Goal: Task Accomplishment & Management: Complete application form

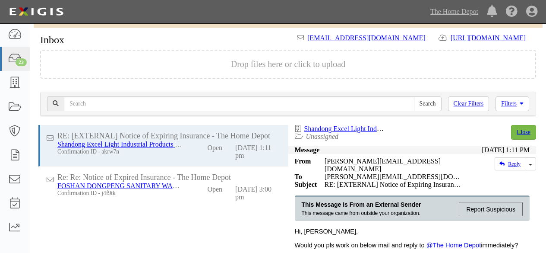
scroll to position [68, 0]
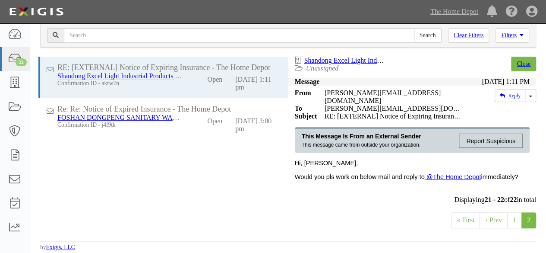
scroll to position [68, 0]
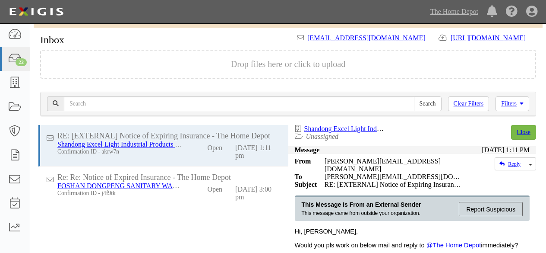
scroll to position [68, 0]
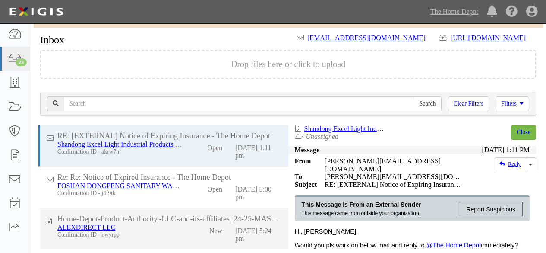
scroll to position [68, 0]
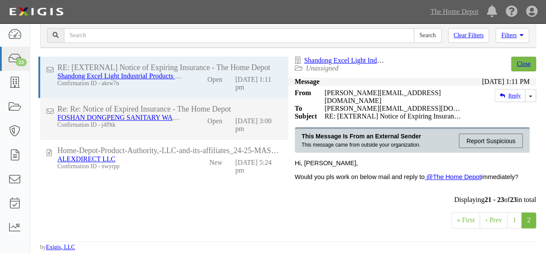
drag, startPoint x: 143, startPoint y: 163, endPoint x: 202, endPoint y: 154, distance: 60.4
click at [149, 163] on div "Confirmation ID - nwyrpp" at bounding box center [120, 166] width 126 height 7
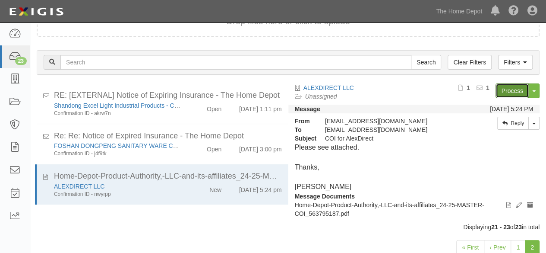
drag, startPoint x: 505, startPoint y: 91, endPoint x: 504, endPoint y: 87, distance: 4.3
click at [505, 91] on link "Process" at bounding box center [512, 90] width 33 height 15
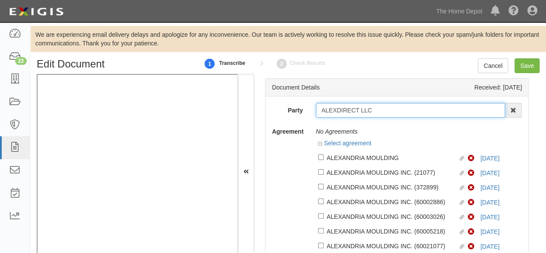
click at [390, 106] on input "ALEXDIRECT LLC" at bounding box center [411, 110] width 190 height 15
type input "ALEXDIRECT LL"
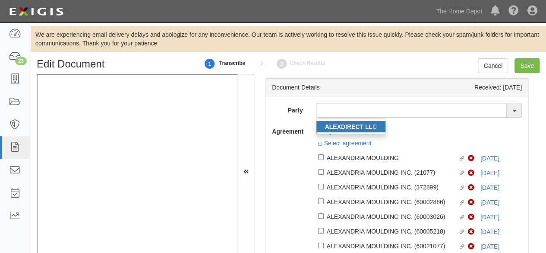
click at [365, 127] on strong "ALEXDIRECT LL" at bounding box center [349, 126] width 48 height 7
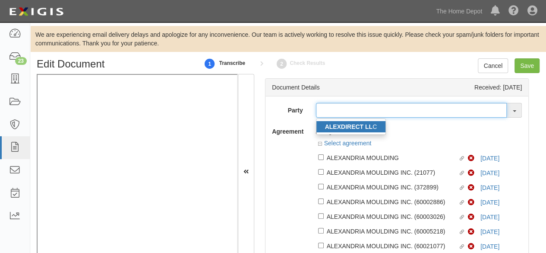
type input "ALEXDIRECT LLC"
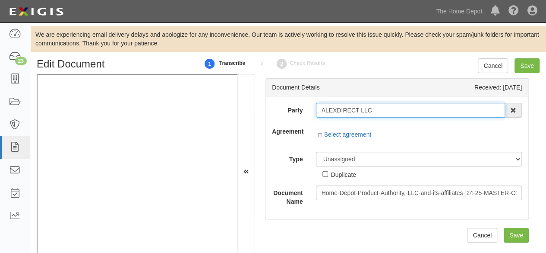
click at [337, 110] on input "ALEXDIRECT LLC" at bounding box center [411, 110] width 190 height 15
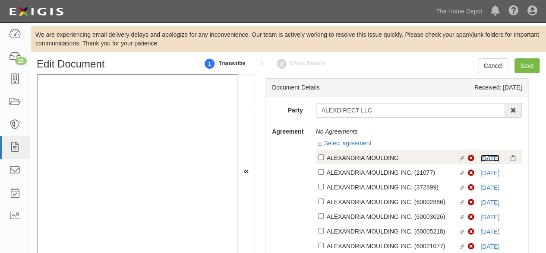
click at [485, 160] on link "5/1/26" at bounding box center [490, 158] width 19 height 7
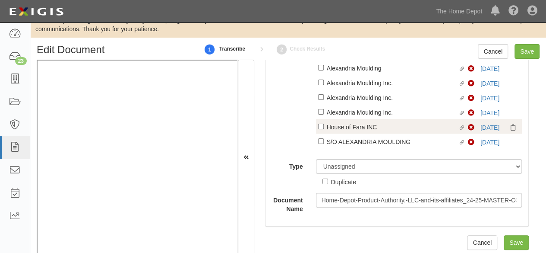
scroll to position [28, 0]
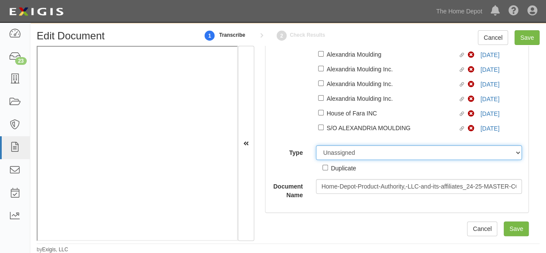
click at [338, 152] on select "Unassigned Binder Cancellation Notice Certificate Contract Endorsement Insuranc…" at bounding box center [419, 152] width 206 height 15
select select "OtherDetail"
click at [316, 146] on select "Unassigned Binder Cancellation Notice Certificate Contract Endorsement Insuranc…" at bounding box center [419, 152] width 206 height 15
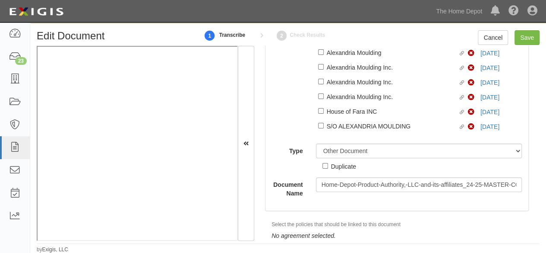
click at [331, 169] on div "Duplicate" at bounding box center [343, 166] width 25 height 10
click at [328, 168] on input "Duplicate" at bounding box center [326, 166] width 6 height 6
checkbox input "true"
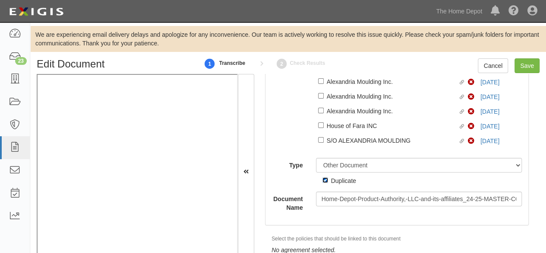
scroll to position [313, 0]
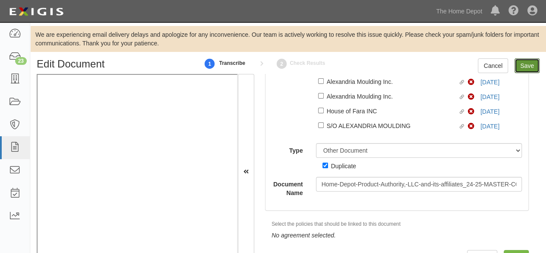
drag, startPoint x: 525, startPoint y: 67, endPoint x: 504, endPoint y: 57, distance: 23.8
click at [525, 67] on input "Save" at bounding box center [527, 65] width 25 height 15
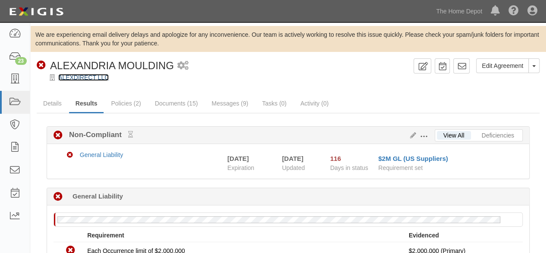
click at [99, 79] on link "ALEXDIRECT LLC" at bounding box center [83, 77] width 51 height 7
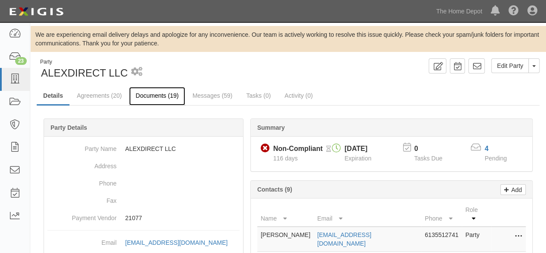
click at [147, 95] on link "Documents (19)" at bounding box center [157, 96] width 56 height 19
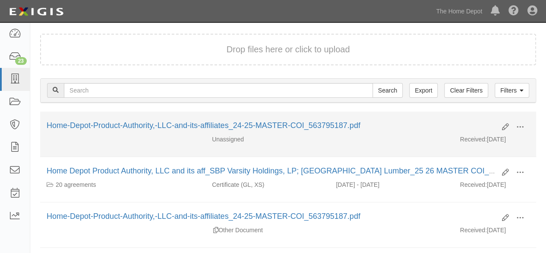
scroll to position [86, 0]
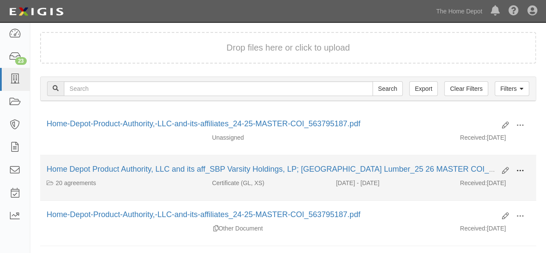
click at [523, 167] on span at bounding box center [521, 171] width 8 height 8
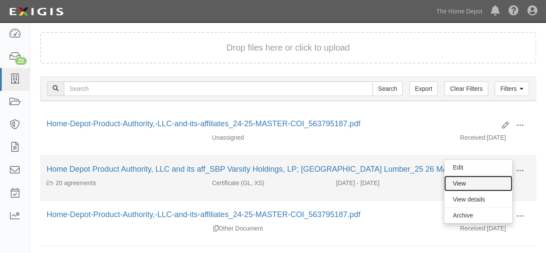
click at [493, 181] on link "View" at bounding box center [478, 183] width 68 height 16
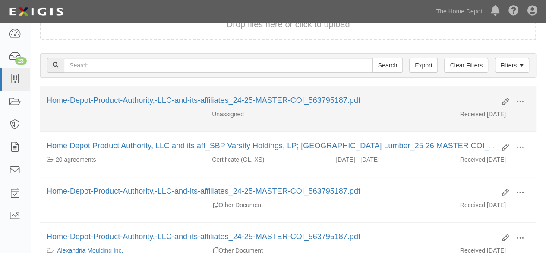
scroll to position [130, 0]
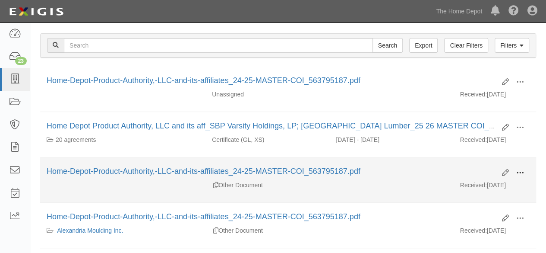
click at [523, 170] on span at bounding box center [521, 173] width 8 height 8
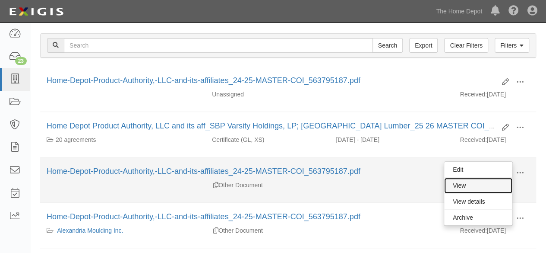
click at [488, 183] on link "View" at bounding box center [478, 185] width 68 height 16
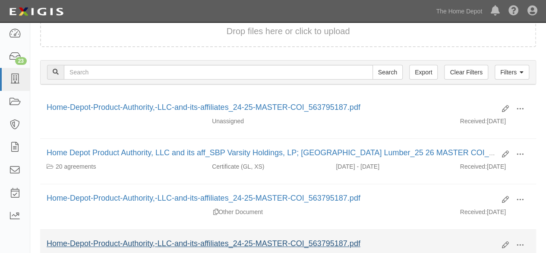
scroll to position [86, 0]
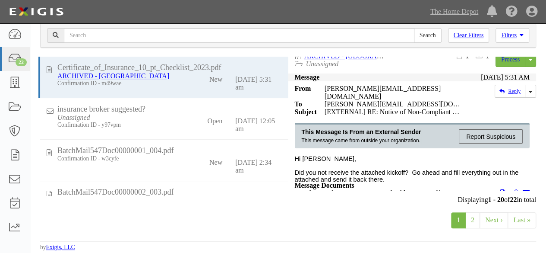
scroll to position [7, 0]
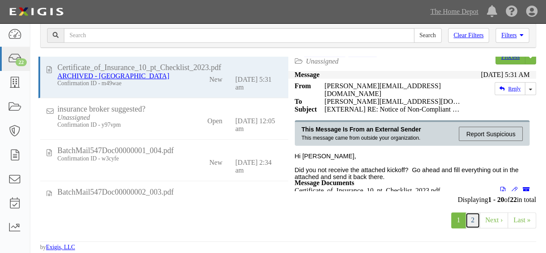
click at [476, 218] on link "2" at bounding box center [473, 220] width 15 height 16
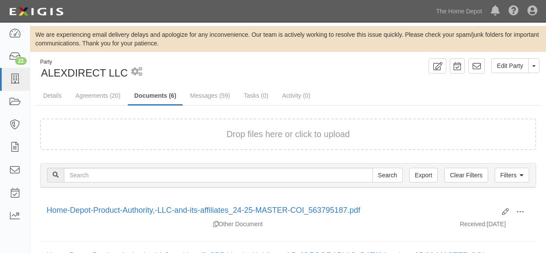
scroll to position [86, 0]
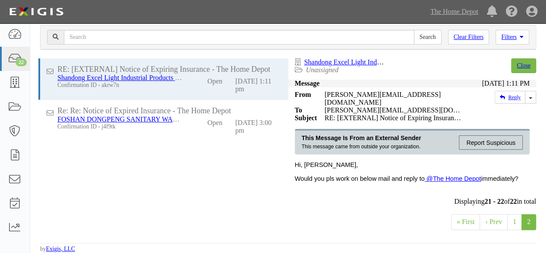
scroll to position [68, 0]
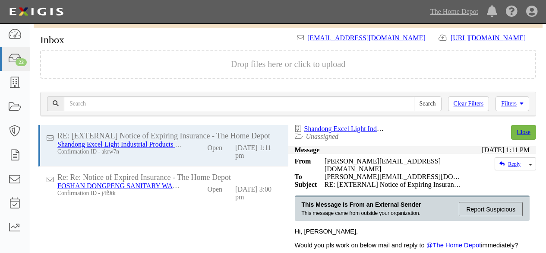
scroll to position [68, 0]
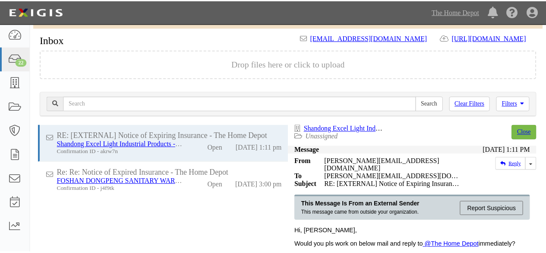
scroll to position [68, 0]
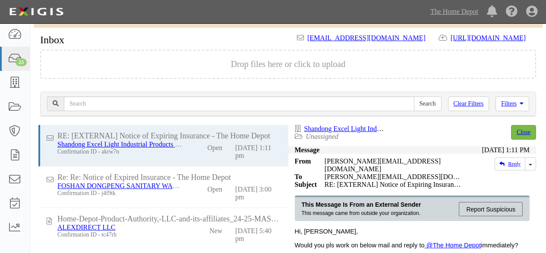
scroll to position [68, 0]
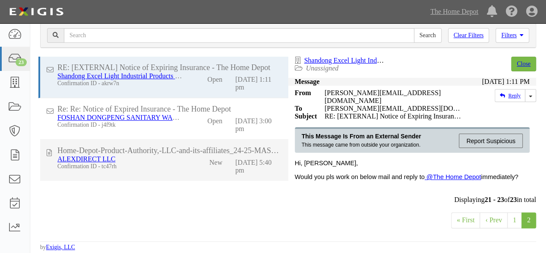
drag, startPoint x: 161, startPoint y: 171, endPoint x: 278, endPoint y: 104, distance: 135.4
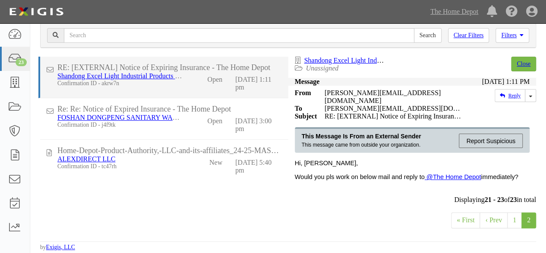
click at [161, 171] on div "ALEXDIRECT LLC Confirmation ID - tc47rh New [DATE] 5:40 pm" at bounding box center [170, 164] width 238 height 19
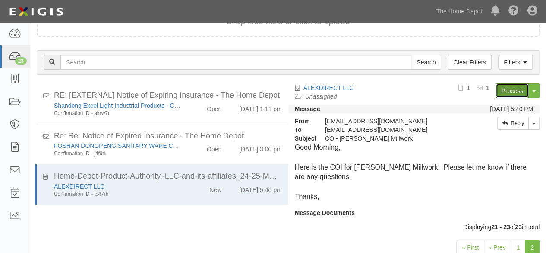
click at [510, 90] on link "Process" at bounding box center [512, 90] width 33 height 15
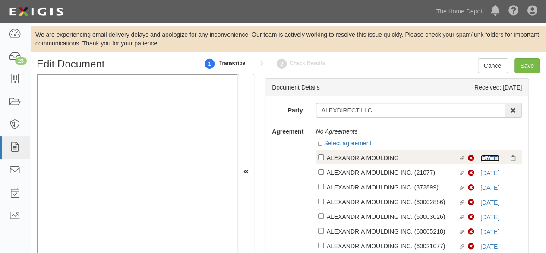
click at [488, 155] on link "5/1/26" at bounding box center [490, 158] width 19 height 7
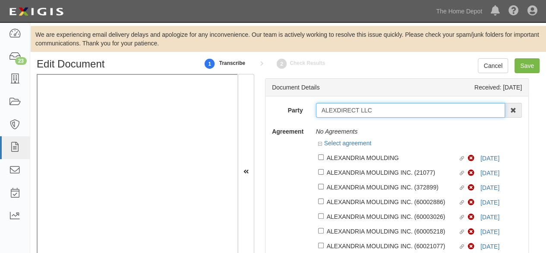
drag, startPoint x: 381, startPoint y: 111, endPoint x: 271, endPoint y: 138, distance: 112.9
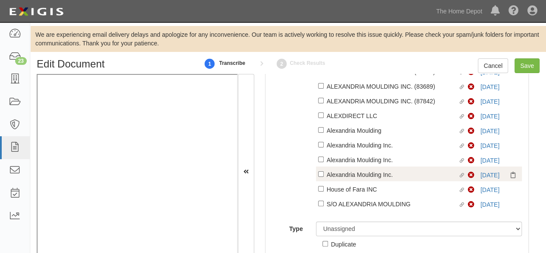
scroll to position [259, 0]
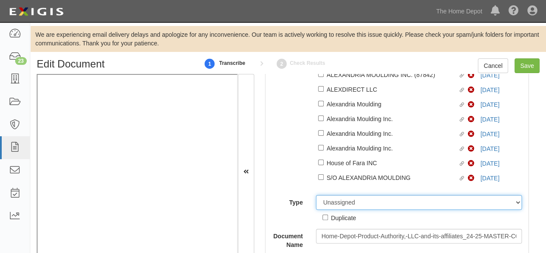
drag, startPoint x: 352, startPoint y: 206, endPoint x: 353, endPoint y: 199, distance: 7.0
click at [352, 205] on select "Unassigned Binder Cancellation Notice Certificate Contract Endorsement Insuranc…" at bounding box center [419, 202] width 206 height 15
select select "OtherDetail"
click at [316, 197] on select "Unassigned Binder Cancellation Notice Certificate Contract Endorsement Insuranc…" at bounding box center [419, 202] width 206 height 15
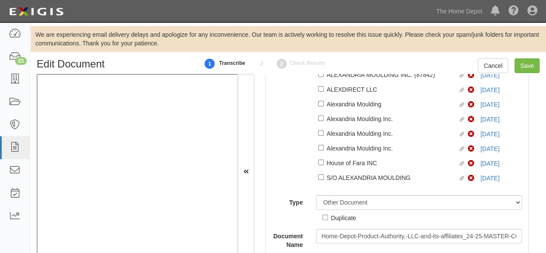
click at [338, 221] on div "Duplicate" at bounding box center [343, 217] width 25 height 10
click at [328, 220] on input "Duplicate" at bounding box center [326, 217] width 6 height 6
checkbox input "true"
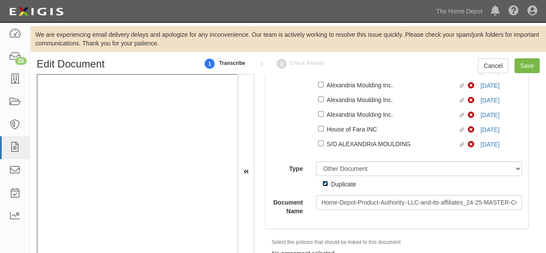
scroll to position [313, 0]
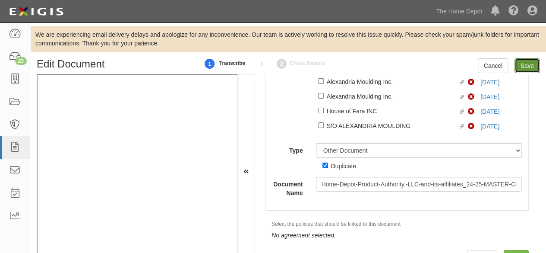
click at [529, 63] on input "Save" at bounding box center [527, 65] width 25 height 15
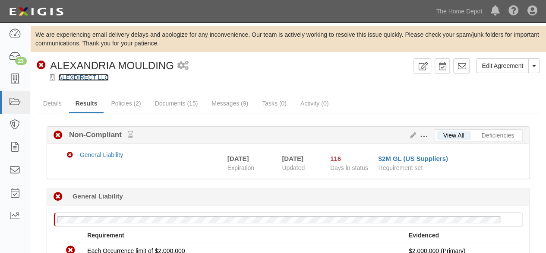
click at [101, 76] on link "ALEXDIRECT LLC" at bounding box center [83, 77] width 51 height 7
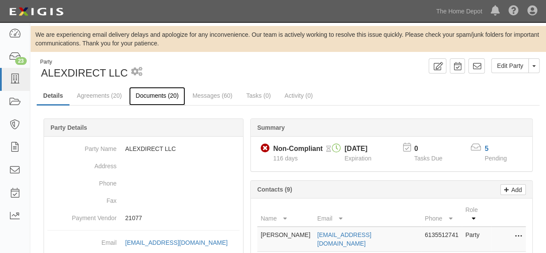
click at [145, 95] on link "Documents (20)" at bounding box center [157, 96] width 56 height 19
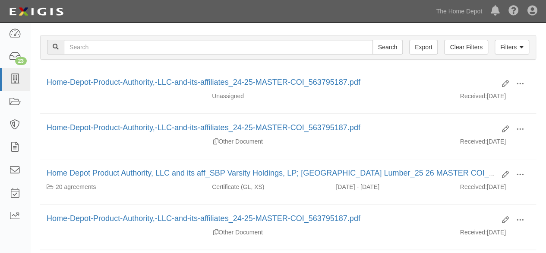
scroll to position [130, 0]
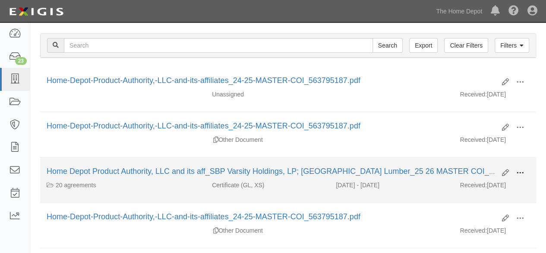
click at [521, 169] on span at bounding box center [521, 173] width 8 height 8
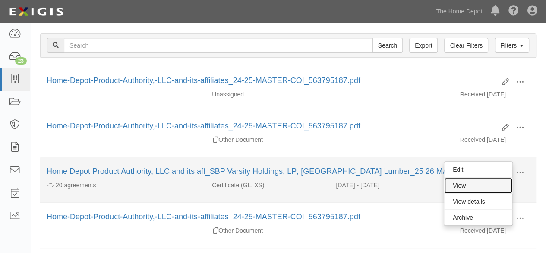
click at [493, 182] on link "View" at bounding box center [478, 185] width 68 height 16
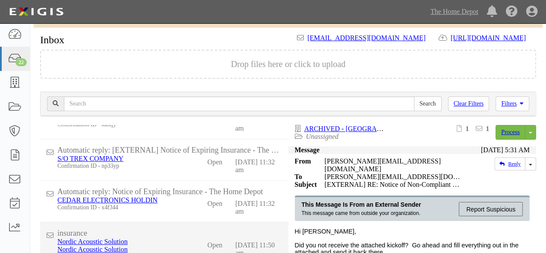
scroll to position [68, 0]
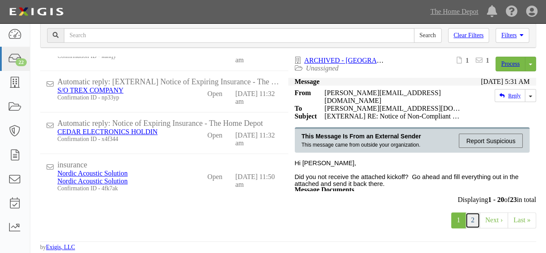
click at [474, 221] on link "2" at bounding box center [473, 220] width 15 height 16
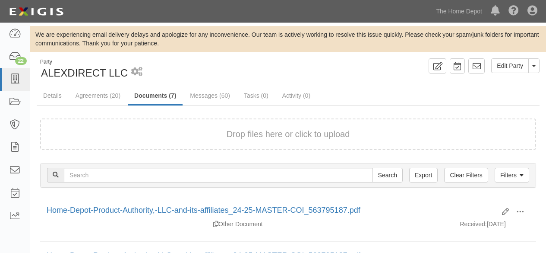
scroll to position [130, 0]
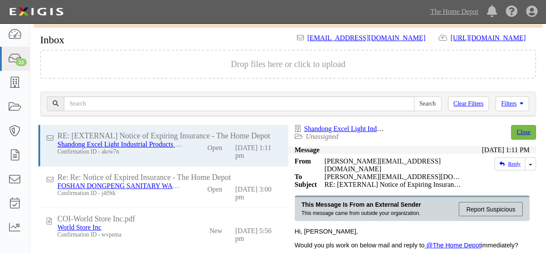
click at [181, 223] on div "World Store Inc Confirmation ID - wvpema" at bounding box center [120, 230] width 139 height 15
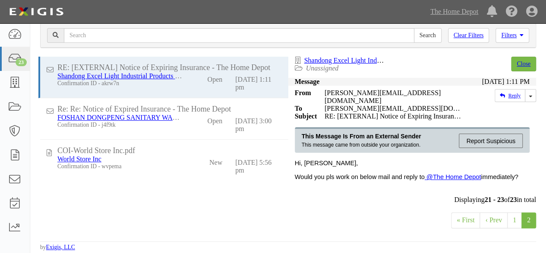
scroll to position [68, 0]
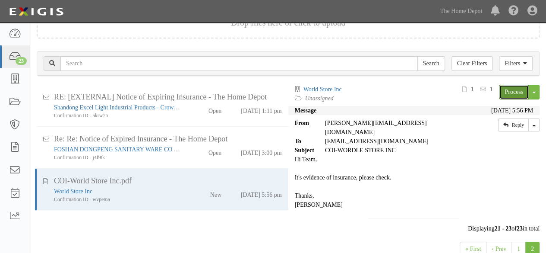
click at [507, 89] on link "Process" at bounding box center [514, 92] width 30 height 15
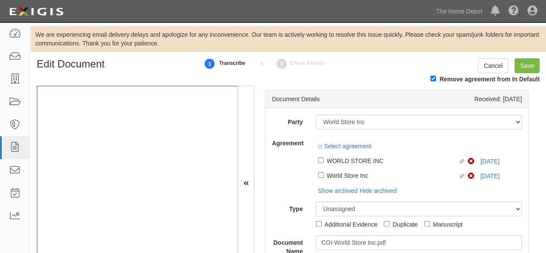
click at [301, 76] on div "Remove agreement from In Default" at bounding box center [288, 80] width 516 height 12
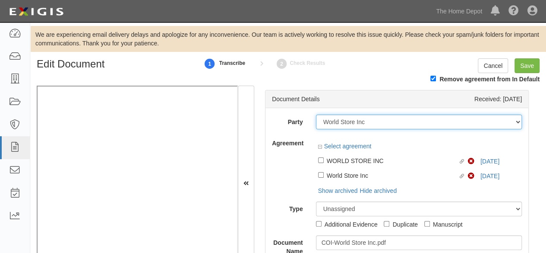
click at [366, 120] on select "1000576868 Ontario Inc. 10 STRAWBERRY STREET 115282 CANADA LTEE 11947907 Canada…" at bounding box center [419, 121] width 206 height 15
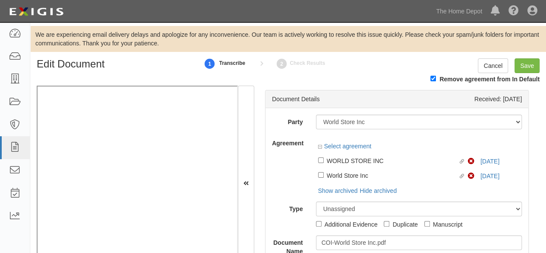
click at [367, 136] on div at bounding box center [419, 139] width 206 height 6
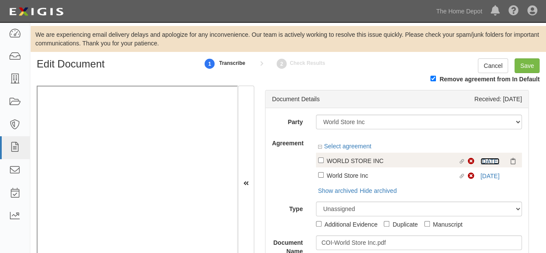
click at [481, 162] on link "5/9/25" at bounding box center [490, 161] width 19 height 7
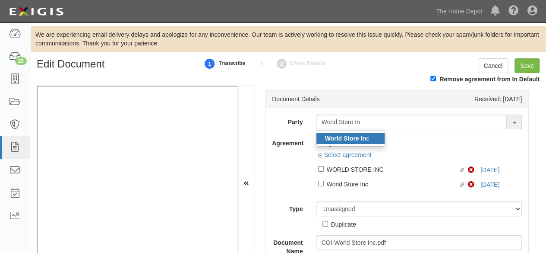
type input "World Store In"
drag, startPoint x: 374, startPoint y: 139, endPoint x: 236, endPoint y: 3, distance: 193.9
click at [374, 139] on link "World Store In c" at bounding box center [351, 138] width 68 height 11
type input "World Store Inc"
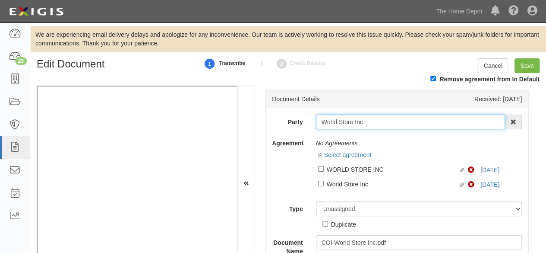
drag, startPoint x: 366, startPoint y: 125, endPoint x: 361, endPoint y: 123, distance: 4.8
click at [361, 123] on input "World Store Inc" at bounding box center [411, 121] width 190 height 15
click at [336, 115] on input "World Store Inc" at bounding box center [411, 121] width 190 height 15
click at [335, 120] on input "World Store Inc" at bounding box center [411, 121] width 190 height 15
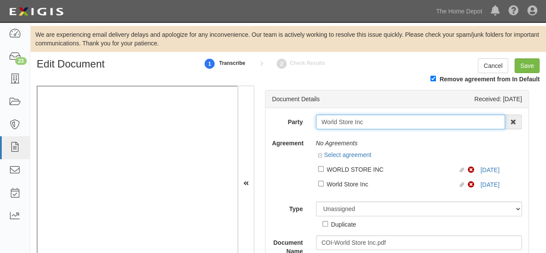
click at [335, 121] on input "World Store Inc" at bounding box center [411, 121] width 190 height 15
click at [336, 122] on input "World Store Inc" at bounding box center [411, 121] width 190 height 15
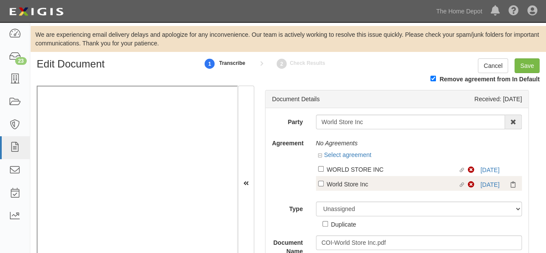
drag, startPoint x: 336, startPoint y: 168, endPoint x: 336, endPoint y: 173, distance: 5.2
click at [337, 168] on div "WORLD STORE INC" at bounding box center [393, 169] width 132 height 10
click at [324, 168] on input "Linked agreement WORLD STORE INC Linked agreement" at bounding box center [321, 169] width 6 height 6
checkbox input "true"
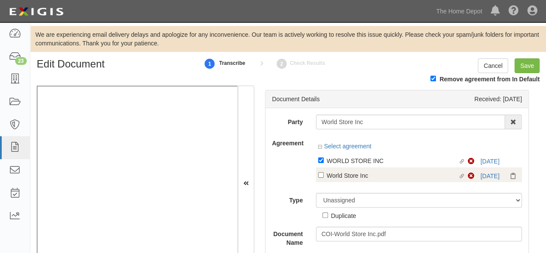
click at [338, 176] on div "World Store Inc" at bounding box center [393, 175] width 132 height 10
click at [324, 176] on input "Linked agreement World Store Inc Linked agreement" at bounding box center [321, 175] width 6 height 6
checkbox input "true"
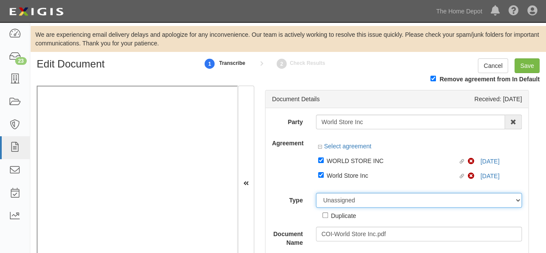
click at [343, 195] on select "Unassigned Binder Cancellation Notice Certificate Contract Endorsement Insuranc…" at bounding box center [419, 200] width 206 height 15
select select "CertificateDetail"
click at [316, 193] on select "Unassigned Binder Cancellation Notice Certificate Contract Endorsement Insuranc…" at bounding box center [419, 200] width 206 height 15
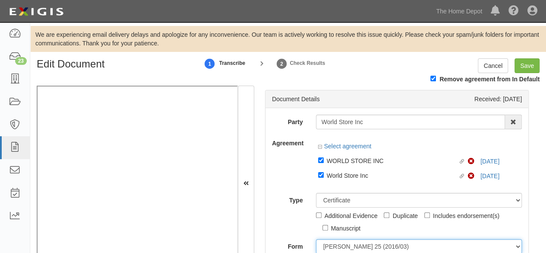
scroll to position [1, 0]
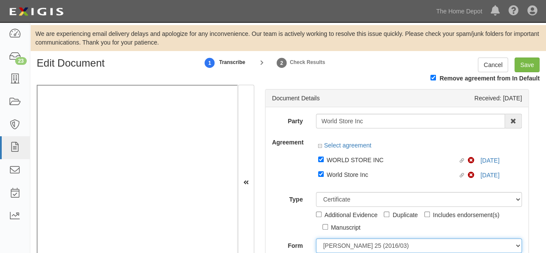
click at [347, 246] on select "ACORD 25 (2016/03) ACORD 101 ACORD 855 NY (2014/05) General" at bounding box center [419, 245] width 206 height 15
select select "GeneralFormDetail"
click at [316, 238] on select "ACORD 25 (2016/03) ACORD 101 ACORD 855 NY (2014/05) General" at bounding box center [419, 245] width 206 height 15
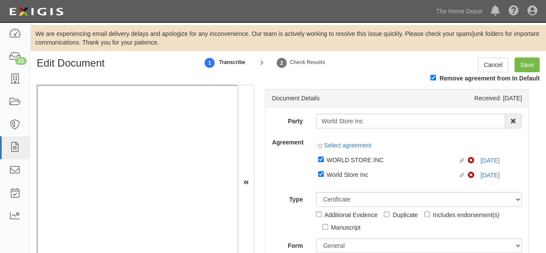
click at [276, 158] on div "Agreement Select agreement Linked agreement WORLD STORE INC Linked agreement No…" at bounding box center [397, 160] width 263 height 51
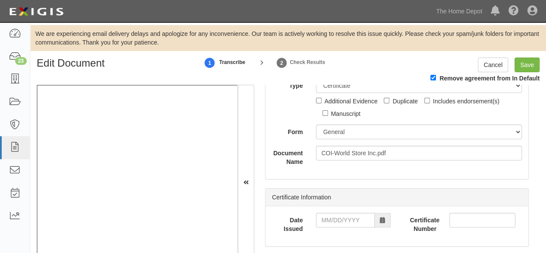
scroll to position [130, 0]
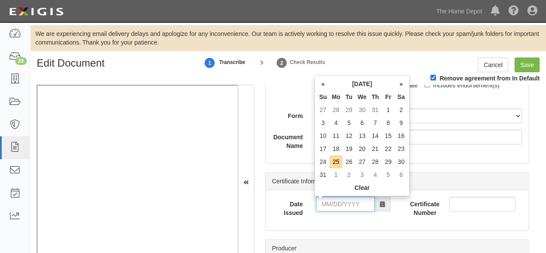
click at [341, 206] on input "Date Issued" at bounding box center [345, 203] width 59 height 15
type input "08/25/2025"
click at [336, 162] on td "25" at bounding box center [336, 161] width 13 height 13
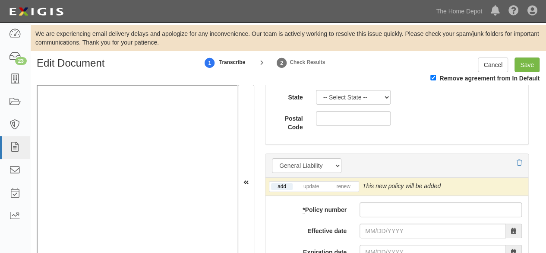
scroll to position [734, 0]
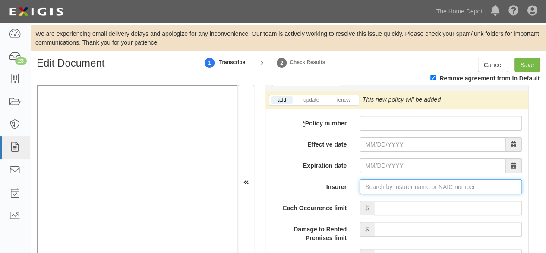
click at [383, 183] on input "Insurer" at bounding box center [441, 186] width 162 height 15
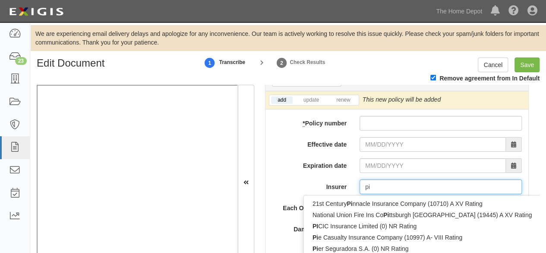
type input "pin"
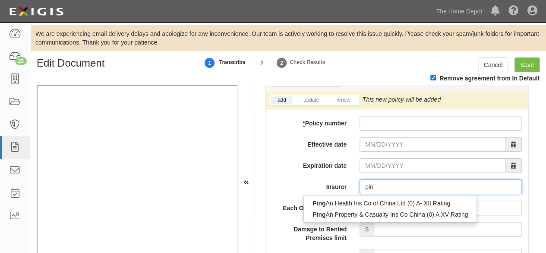
type input "ping An Health Ins Co of China Ltd (0) A- XII Rating"
type input "ping"
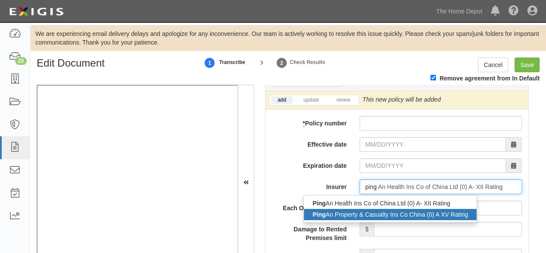
click at [374, 213] on div "Ping An Property & Casualty Ins Co China (0) A XV Rating" at bounding box center [390, 214] width 173 height 11
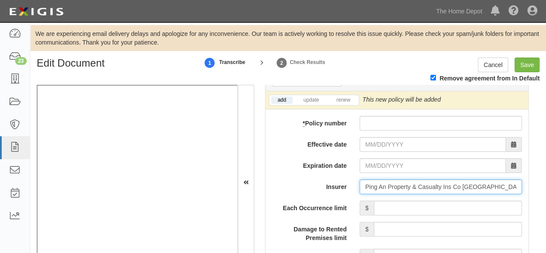
type input "Ping An Property & Casualty Ins Co China (0) A XV Rating"
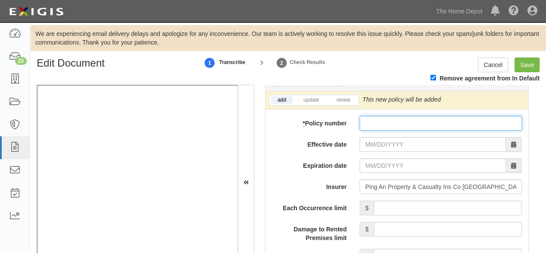
click at [393, 121] on input "* Policy number" at bounding box center [441, 123] width 162 height 15
paste input "World Store Inc"
type input "World Store Inc"
click at [367, 118] on input "* Policy number" at bounding box center [441, 123] width 162 height 15
paste input "14176003902 987105599"
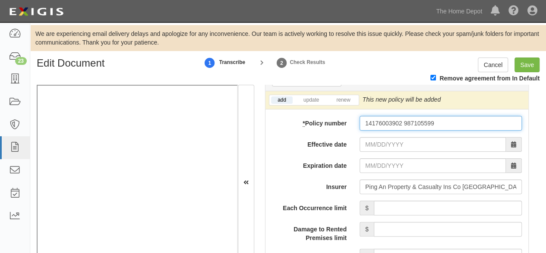
type input "14176003902 987105599"
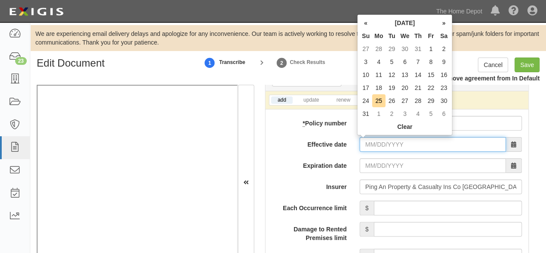
click at [378, 141] on input "Effective date" at bounding box center [433, 144] width 146 height 15
type input "05/22/2025"
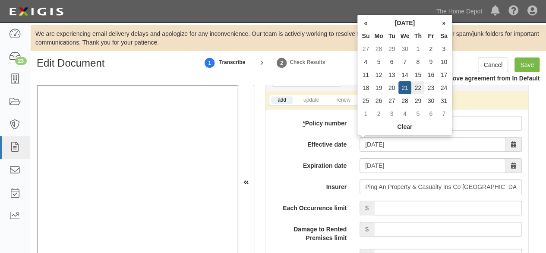
click at [417, 87] on td "22" at bounding box center [418, 87] width 13 height 13
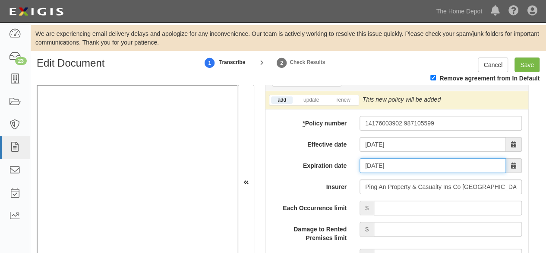
click at [393, 165] on input "05/22/2026" at bounding box center [433, 165] width 146 height 15
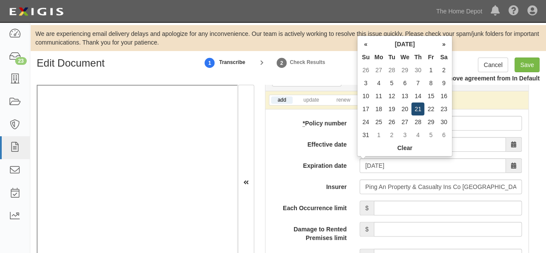
click at [419, 106] on td "21" at bounding box center [418, 108] width 13 height 13
type input "05/21/2026"
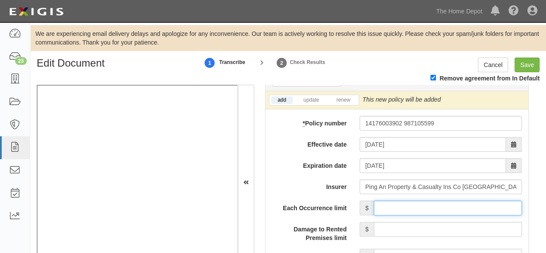
drag, startPoint x: 415, startPoint y: 206, endPoint x: 415, endPoint y: 200, distance: 6.5
click at [415, 206] on input "Each Occurrence limit" at bounding box center [448, 207] width 148 height 15
type input "2,000,000"
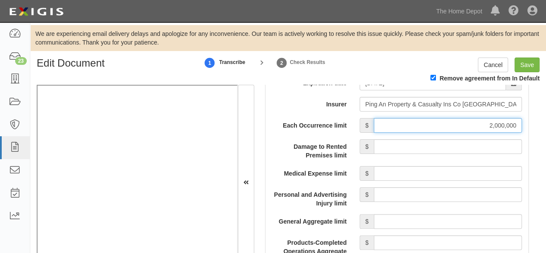
scroll to position [907, 0]
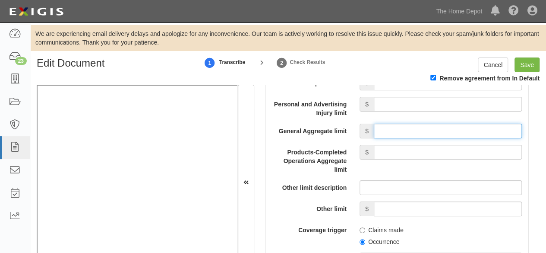
drag, startPoint x: 405, startPoint y: 130, endPoint x: 410, endPoint y: 136, distance: 8.6
click at [405, 130] on input "General Aggregate limit" at bounding box center [448, 131] width 148 height 15
type input "2,000,000"
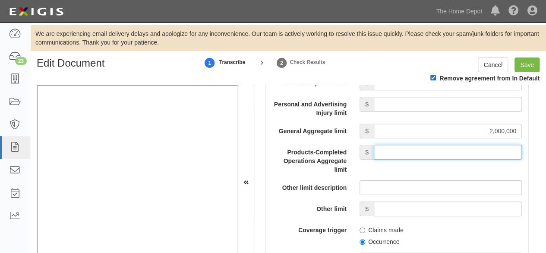
drag, startPoint x: 407, startPoint y: 150, endPoint x: 412, endPoint y: 146, distance: 6.7
click at [407, 150] on input "Products-Completed Operations Aggregate limit" at bounding box center [448, 152] width 148 height 15
type input "2,000,000"
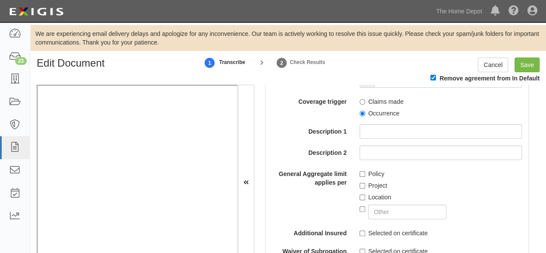
scroll to position [1036, 0]
click at [361, 113] on label "Occurrence" at bounding box center [380, 112] width 40 height 9
click at [361, 113] on input "Occurrence" at bounding box center [363, 112] width 6 height 6
radio input "true"
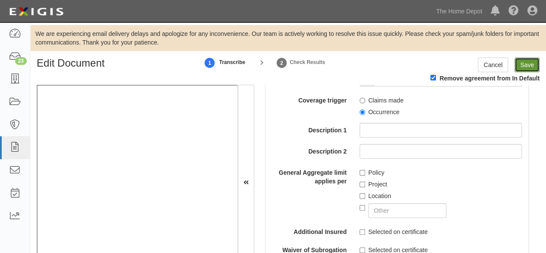
click at [525, 63] on input "Save" at bounding box center [527, 64] width 25 height 15
type input "2000000"
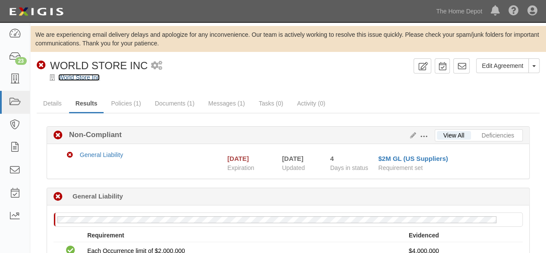
click at [79, 80] on link "World Store Inc" at bounding box center [78, 77] width 41 height 7
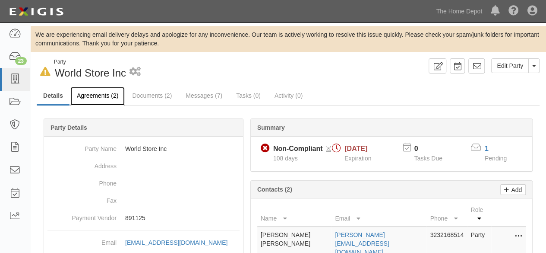
click at [106, 95] on link "Agreements (2)" at bounding box center [97, 96] width 54 height 19
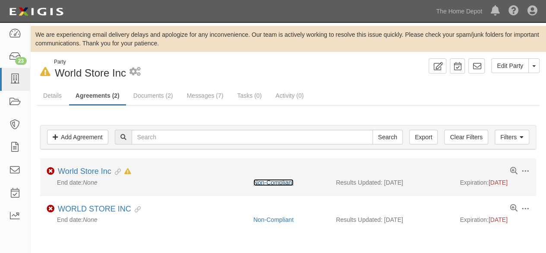
click at [282, 182] on link "Non-Compliant" at bounding box center [274, 182] width 40 height 7
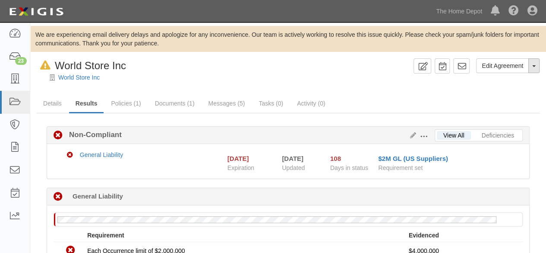
click at [535, 66] on span "button" at bounding box center [533, 66] width 3 height 2
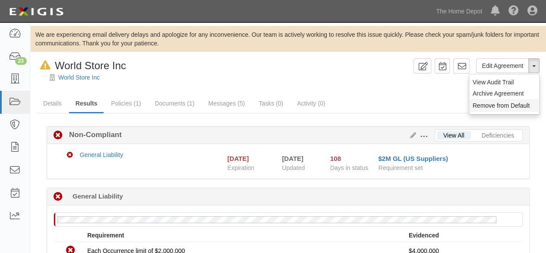
click at [498, 105] on button "Remove from Default" at bounding box center [504, 105] width 70 height 13
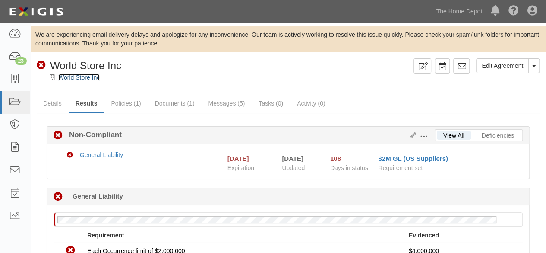
click at [86, 77] on link "World Store Inc" at bounding box center [78, 77] width 41 height 7
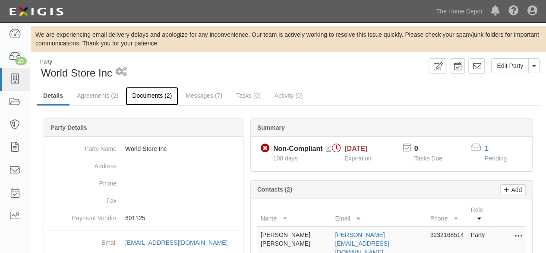
click at [147, 93] on link "Documents (2)" at bounding box center [152, 96] width 53 height 19
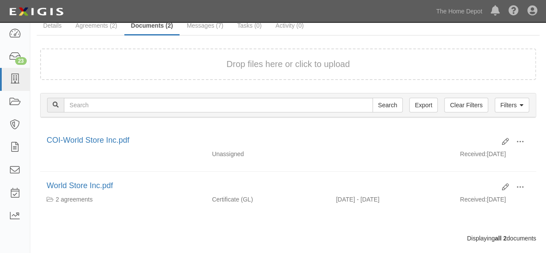
scroll to position [84, 0]
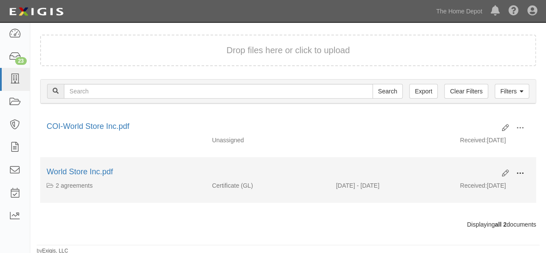
click at [521, 171] on span at bounding box center [521, 173] width 8 height 8
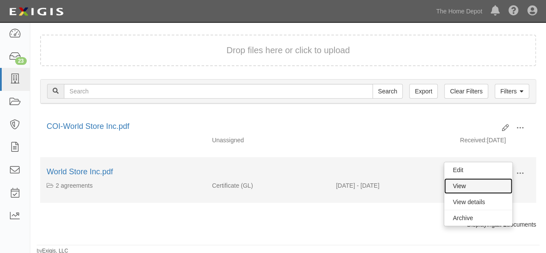
click at [500, 184] on link "View" at bounding box center [478, 186] width 68 height 16
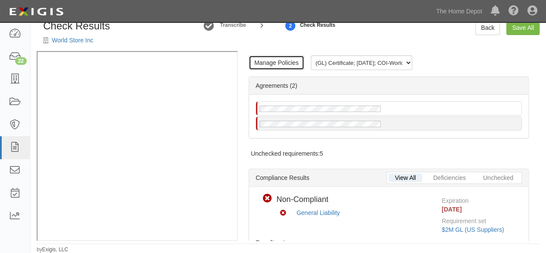
click at [282, 64] on link "Manage Policies" at bounding box center [277, 62] width 56 height 15
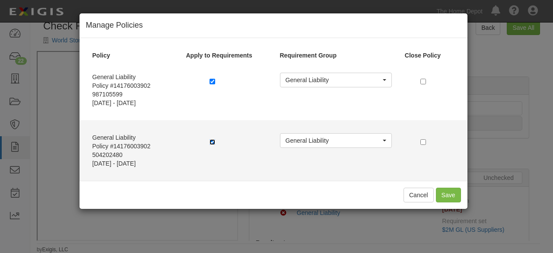
click at [213, 141] on input "checkbox" at bounding box center [212, 142] width 6 height 6
checkbox input "false"
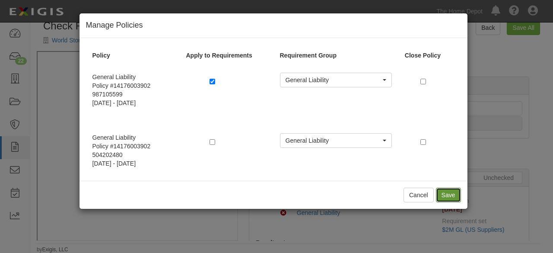
click at [447, 199] on button "Save" at bounding box center [448, 194] width 25 height 15
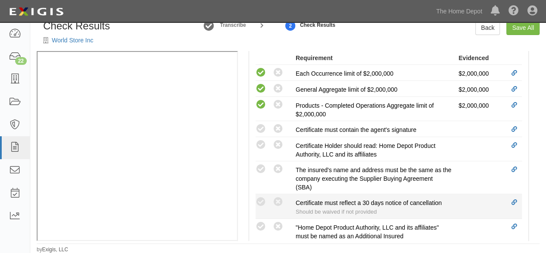
scroll to position [302, 0]
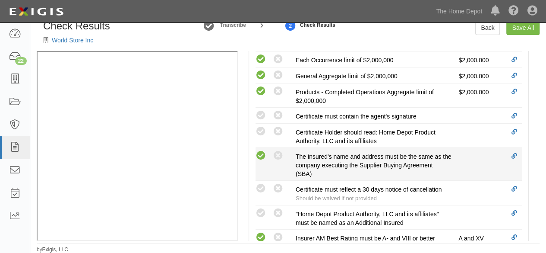
click at [260, 153] on icon at bounding box center [261, 155] width 11 height 11
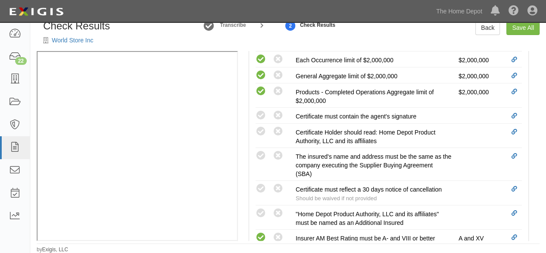
radio input "true"
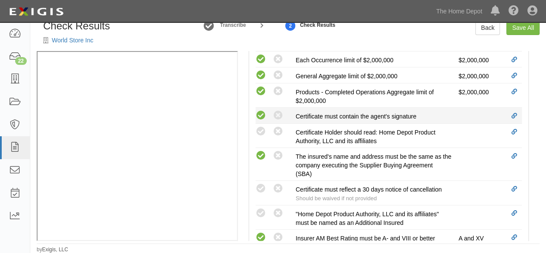
click at [262, 116] on icon at bounding box center [261, 115] width 11 height 11
radio input "true"
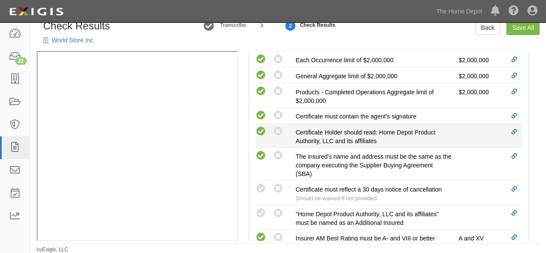
click at [263, 128] on icon at bounding box center [261, 131] width 11 height 11
radio input "true"
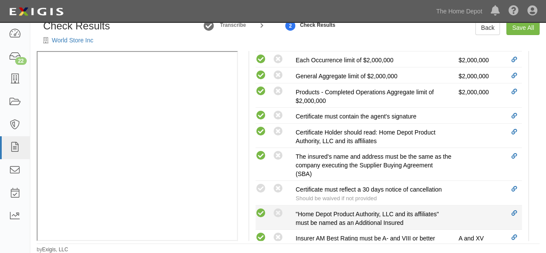
click at [261, 209] on icon at bounding box center [261, 213] width 11 height 11
radio input "true"
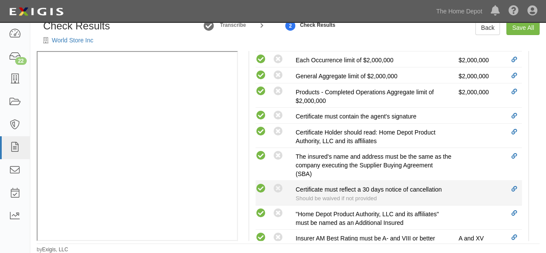
click at [262, 187] on icon at bounding box center [261, 188] width 11 height 11
radio input "true"
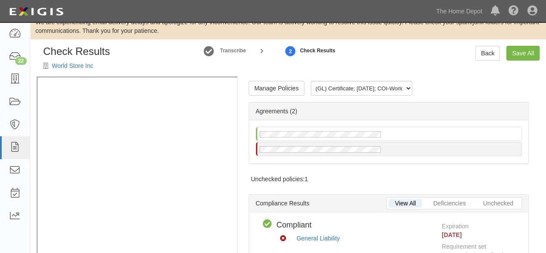
scroll to position [0, 0]
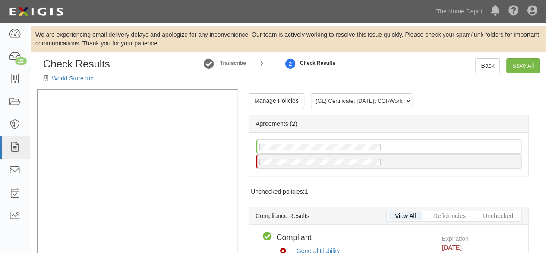
radio input "true"
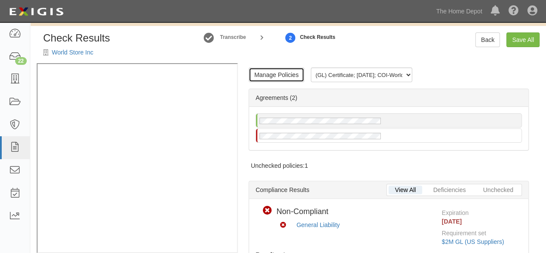
click at [276, 76] on link "Manage Policies" at bounding box center [277, 74] width 56 height 15
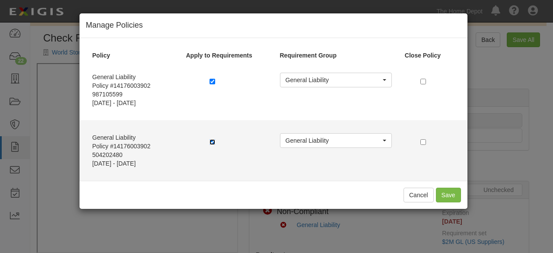
click at [213, 139] on input "checkbox" at bounding box center [212, 142] width 6 height 6
checkbox input "false"
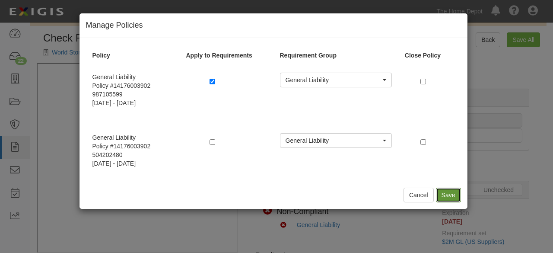
click at [454, 195] on button "Save" at bounding box center [448, 194] width 25 height 15
radio input "true"
click at [453, 196] on button "Save" at bounding box center [448, 194] width 25 height 15
click at [423, 196] on button "Cancel" at bounding box center [418, 194] width 30 height 15
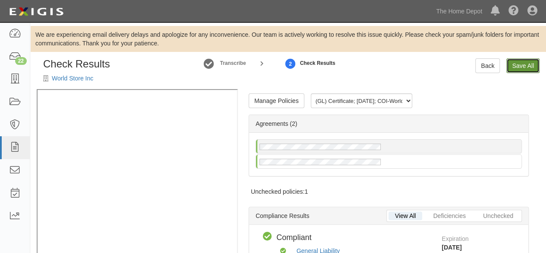
click at [525, 66] on link "Save All" at bounding box center [523, 65] width 33 height 15
radio input "false"
radio input "true"
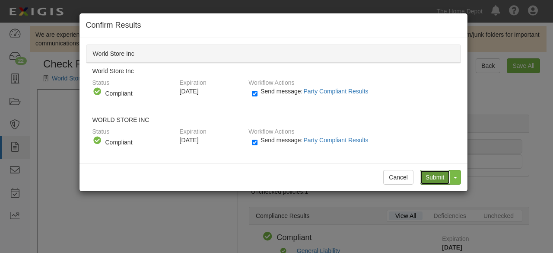
click at [437, 174] on input "Submit" at bounding box center [435, 177] width 30 height 15
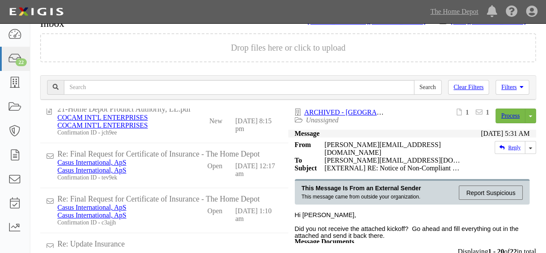
scroll to position [98, 0]
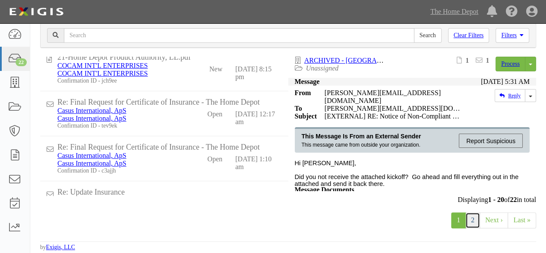
click at [475, 223] on link "2" at bounding box center [473, 220] width 15 height 16
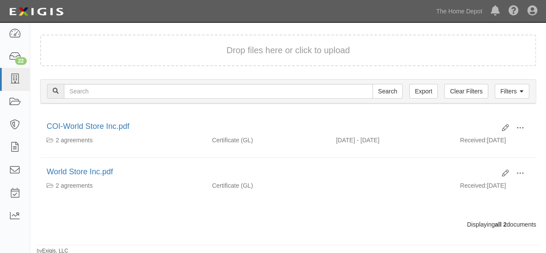
scroll to position [84, 0]
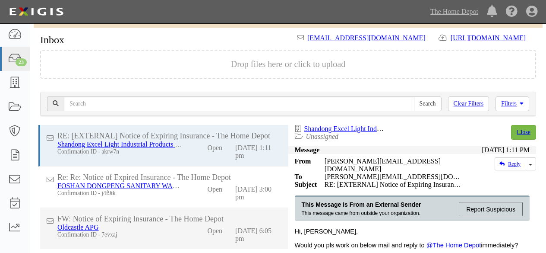
scroll to position [68, 0]
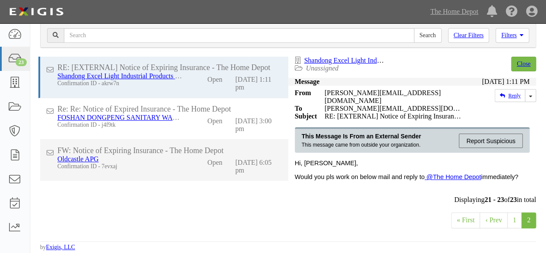
click at [174, 157] on div "Oldcastle APG" at bounding box center [120, 159] width 126 height 8
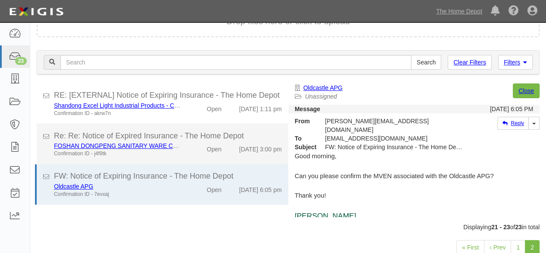
click at [193, 154] on div "FOSHAN DONGPENG SANITARY WARE CO LTD Confirmation ID - j4f9tk Open [DATE] 3:00 …" at bounding box center [168, 149] width 241 height 16
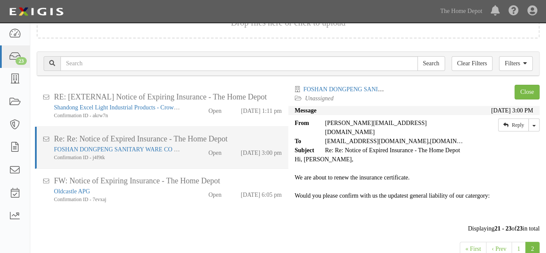
scroll to position [0, 0]
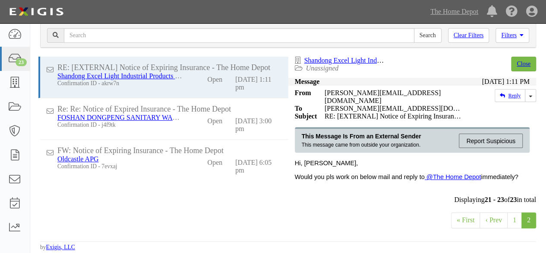
scroll to position [68, 0]
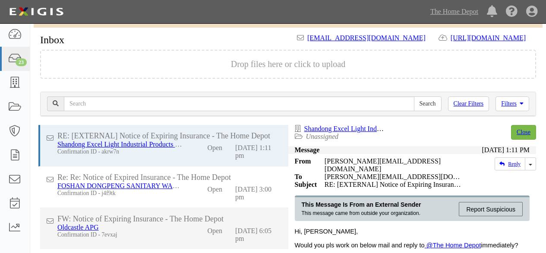
scroll to position [68, 0]
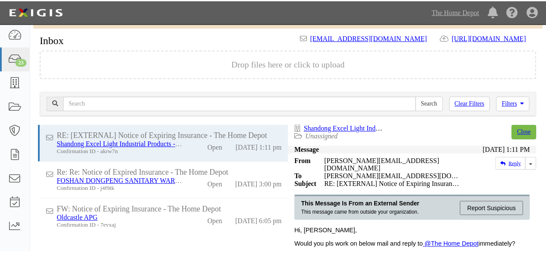
scroll to position [68, 0]
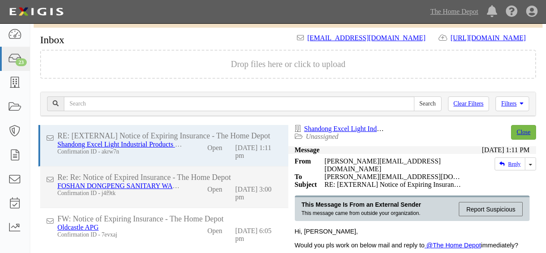
scroll to position [68, 0]
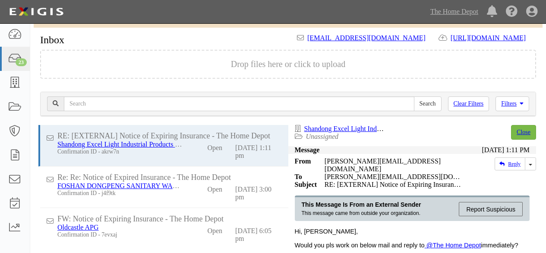
scroll to position [68, 0]
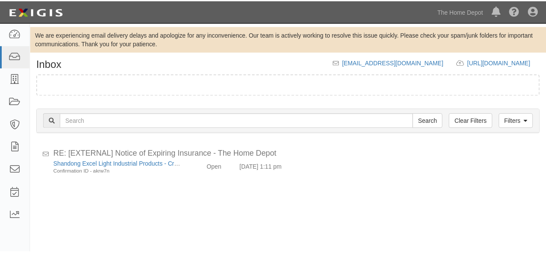
scroll to position [68, 0]
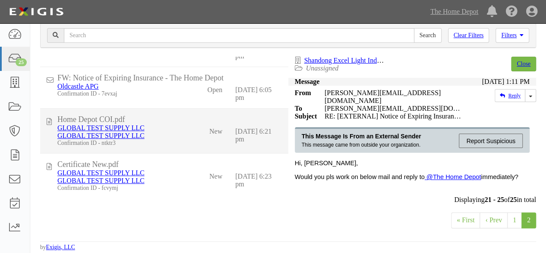
scroll to position [73, 0]
click at [194, 132] on div "New" at bounding box center [210, 129] width 40 height 11
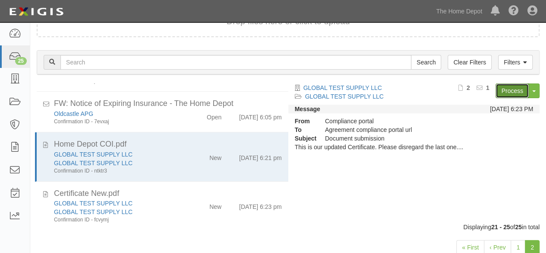
click at [512, 90] on link "Process" at bounding box center [512, 90] width 33 height 15
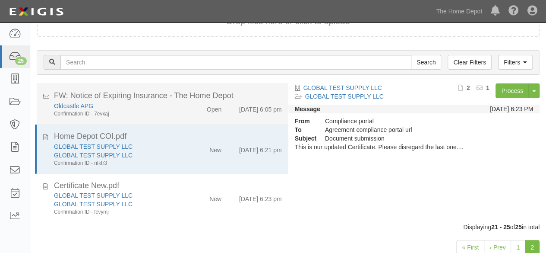
scroll to position [84, 0]
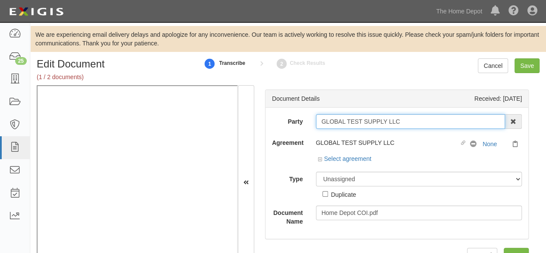
click at [402, 120] on input "GLOBAL TEST SUPPLY LLC" at bounding box center [411, 121] width 190 height 15
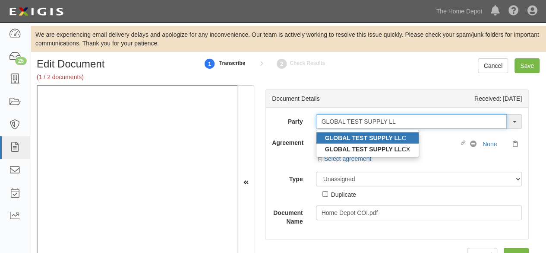
type input "GLOBAL TEST SUPPLY LL"
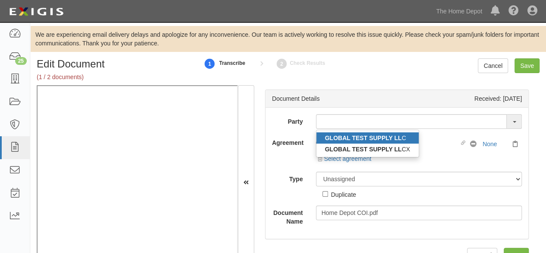
click at [380, 138] on strong "GLOBAL TEST SUPPLY LL" at bounding box center [363, 137] width 77 height 7
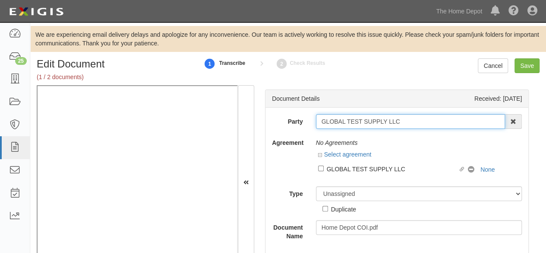
click at [406, 122] on input "GLOBAL TEST SUPPLY LLC" at bounding box center [411, 121] width 190 height 15
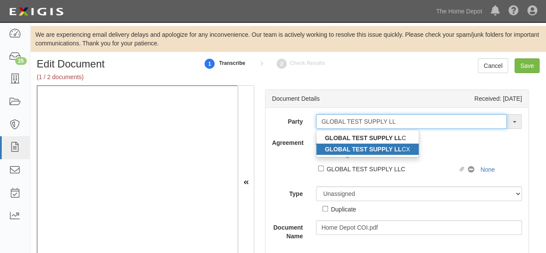
type input "GLOBAL TEST SUPPLY LL"
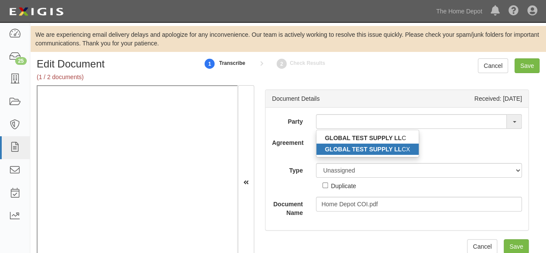
click at [380, 150] on strong "GLOBAL TEST SUPPLY LL" at bounding box center [363, 149] width 77 height 7
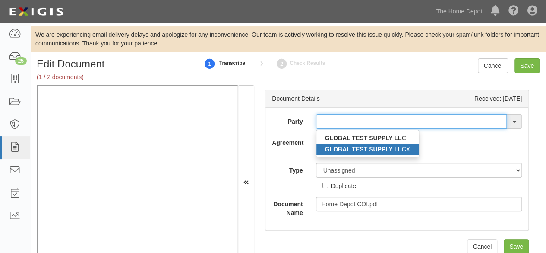
type input "GLOBAL TEST SUPPLY LLCX"
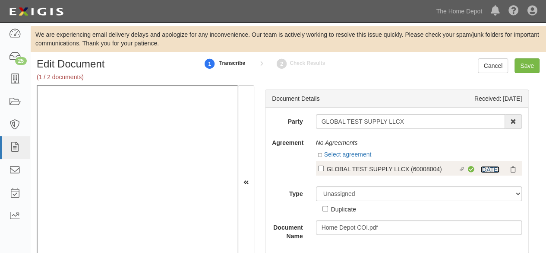
click at [486, 168] on link "3/15/26" at bounding box center [490, 169] width 19 height 7
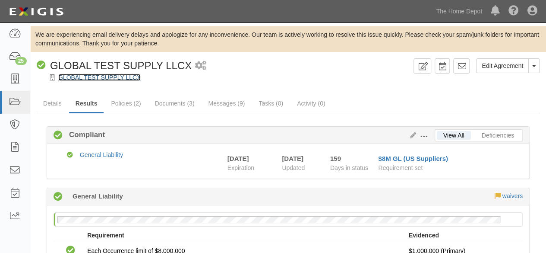
click at [80, 79] on link "GLOBAL TEST SUPPLY LLCX" at bounding box center [99, 77] width 82 height 7
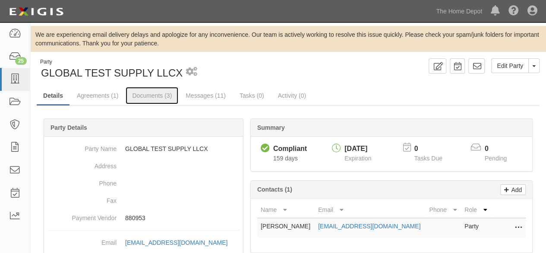
click at [146, 97] on link "Documents (3)" at bounding box center [152, 95] width 53 height 17
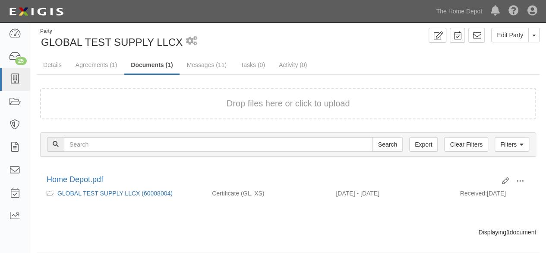
scroll to position [39, 0]
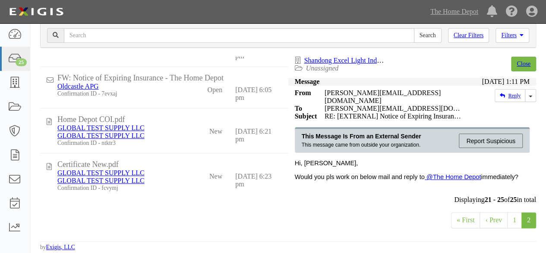
scroll to position [44, 0]
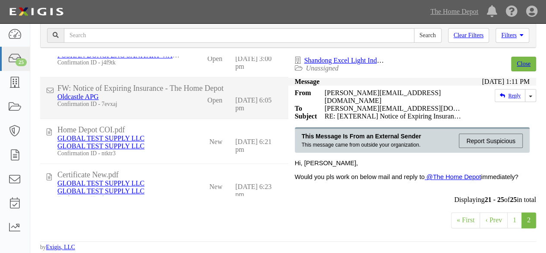
scroll to position [73, 0]
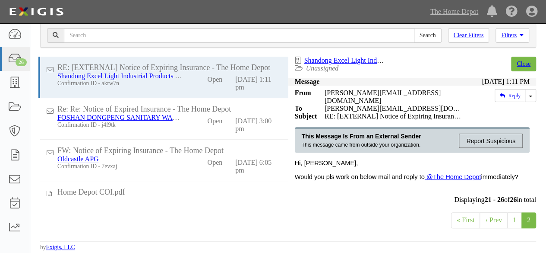
scroll to position [68, 0]
